Goal: Navigation & Orientation: Find specific page/section

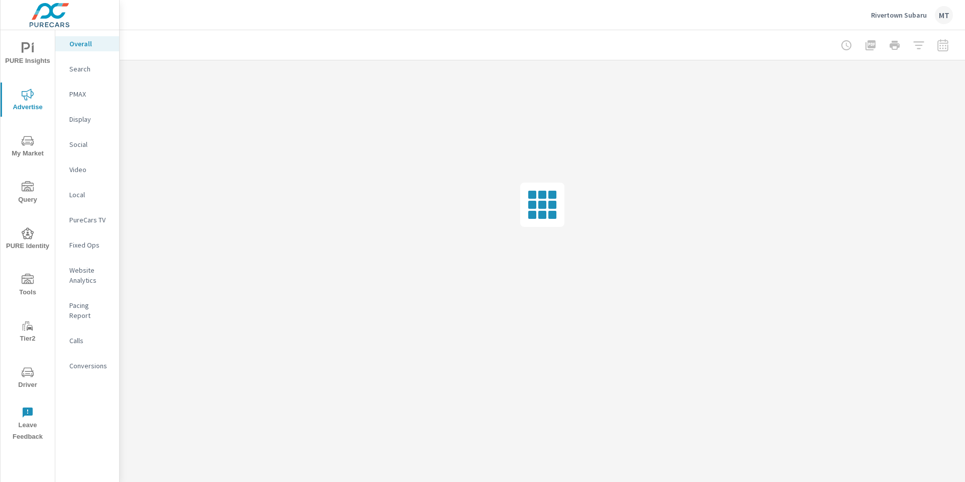
click at [84, 96] on p "PMAX" at bounding box center [90, 94] width 42 height 10
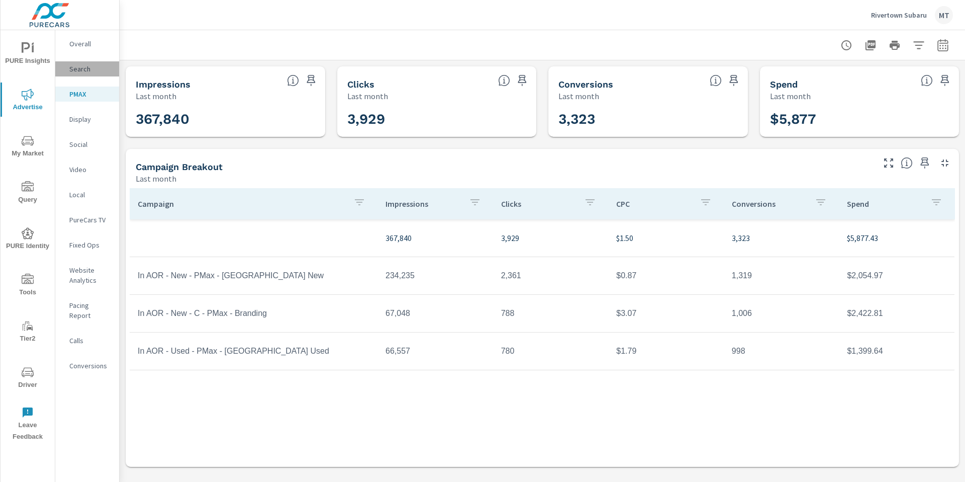
click at [83, 65] on p "Search" at bounding box center [90, 69] width 42 height 10
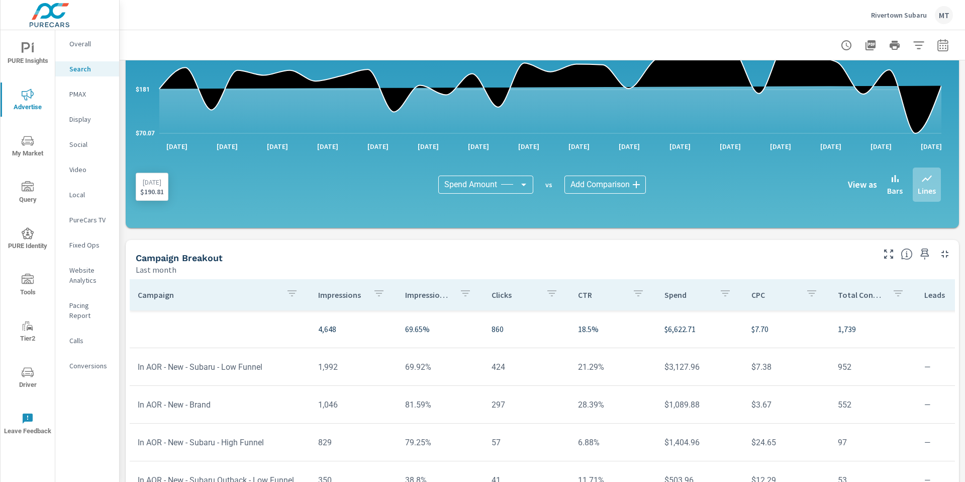
scroll to position [650, 0]
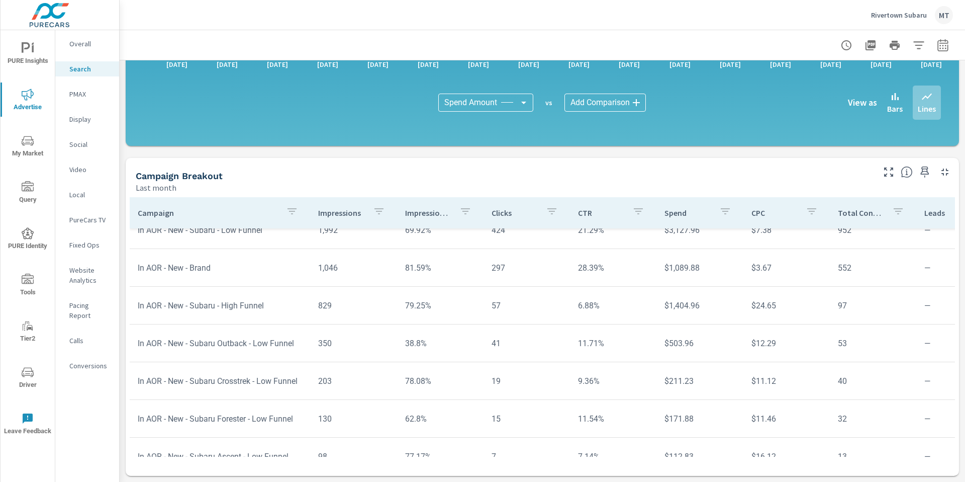
scroll to position [64, 0]
